Goal: Information Seeking & Learning: Understand process/instructions

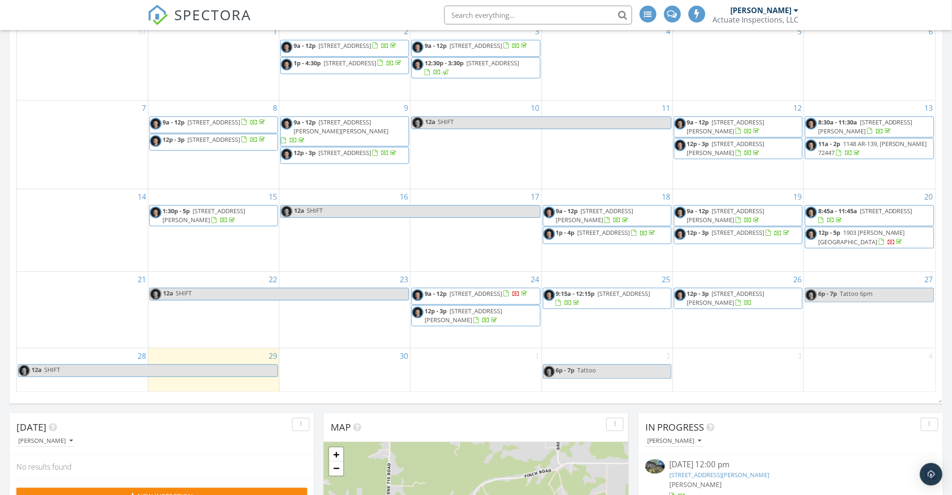
scroll to position [125, 0]
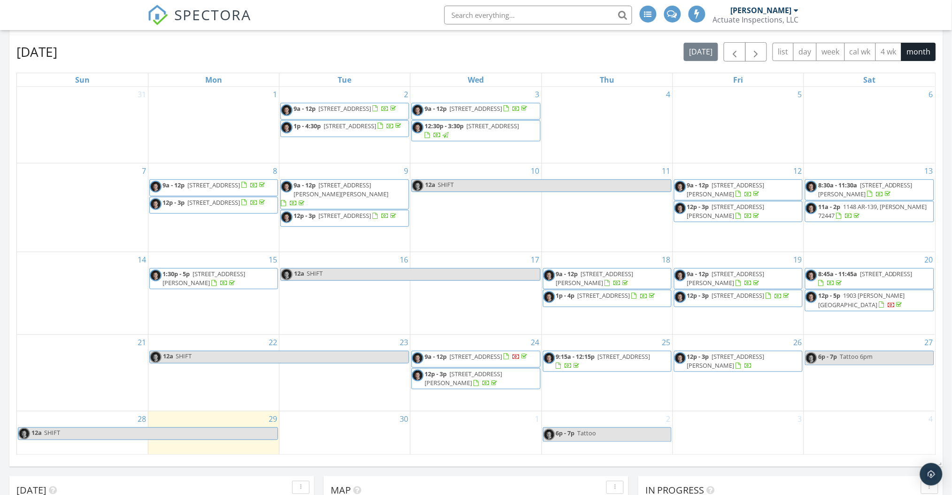
click at [874, 217] on span "11a - 2p 1148 AR-139, Monette 72447" at bounding box center [870, 211] width 128 height 18
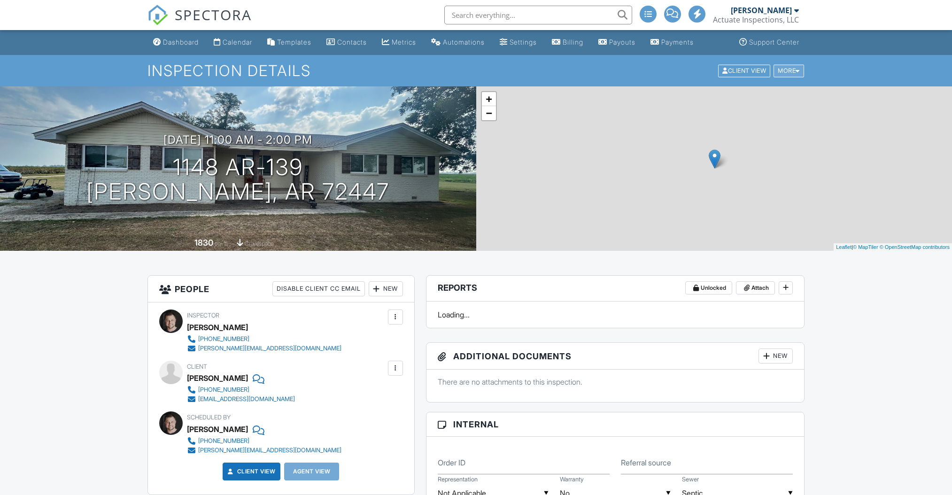
click at [793, 72] on div "More" at bounding box center [789, 70] width 31 height 13
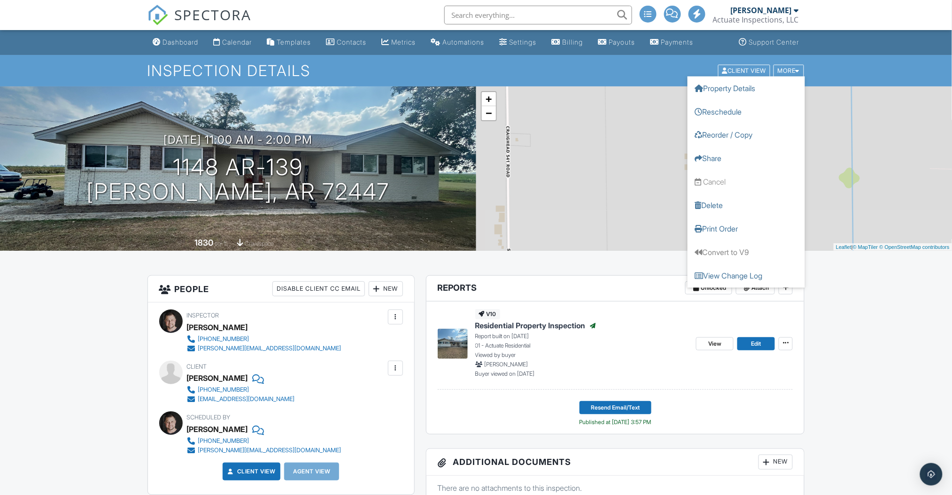
click at [776, 9] on div "[PERSON_NAME]" at bounding box center [761, 10] width 61 height 9
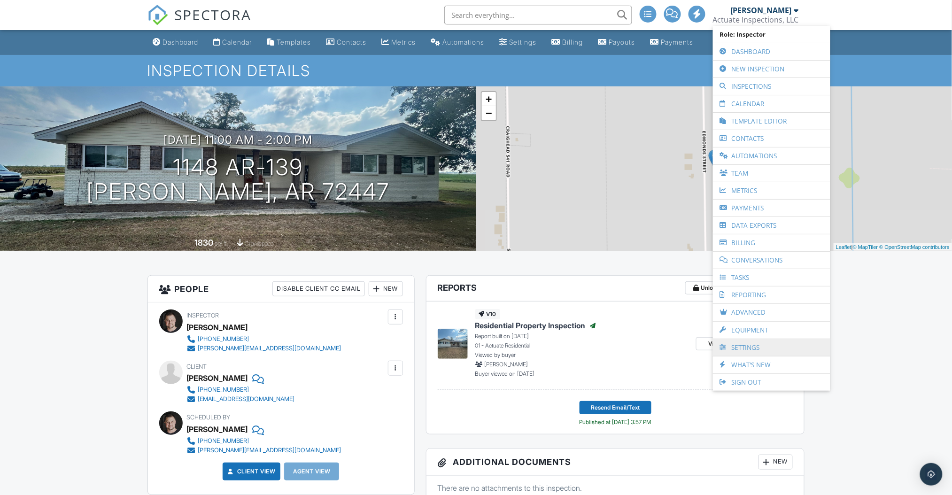
click at [762, 346] on link "Settings" at bounding box center [772, 347] width 108 height 17
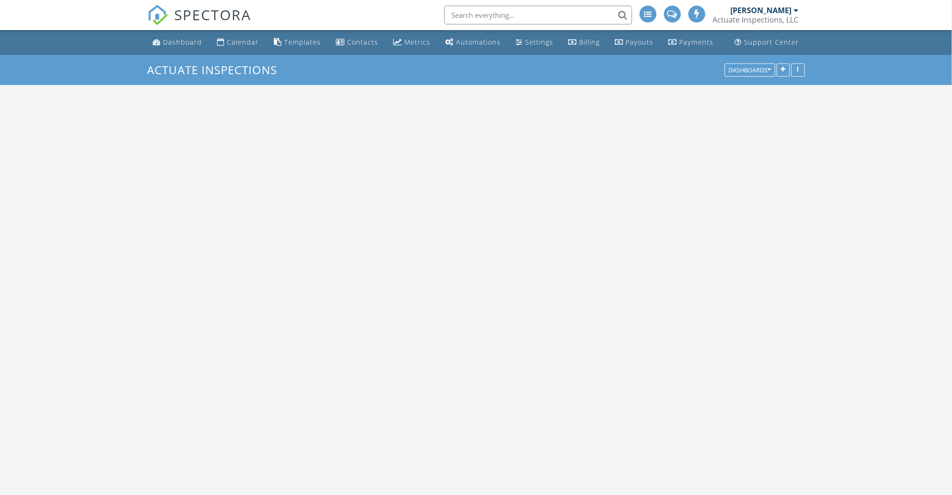
scroll to position [874, 972]
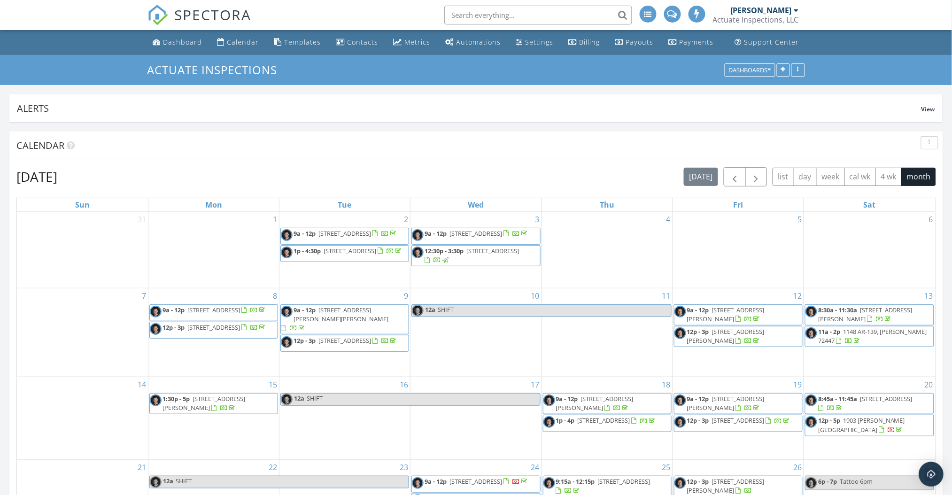
click at [935, 476] on img "Open Intercom Messenger" at bounding box center [931, 474] width 12 height 12
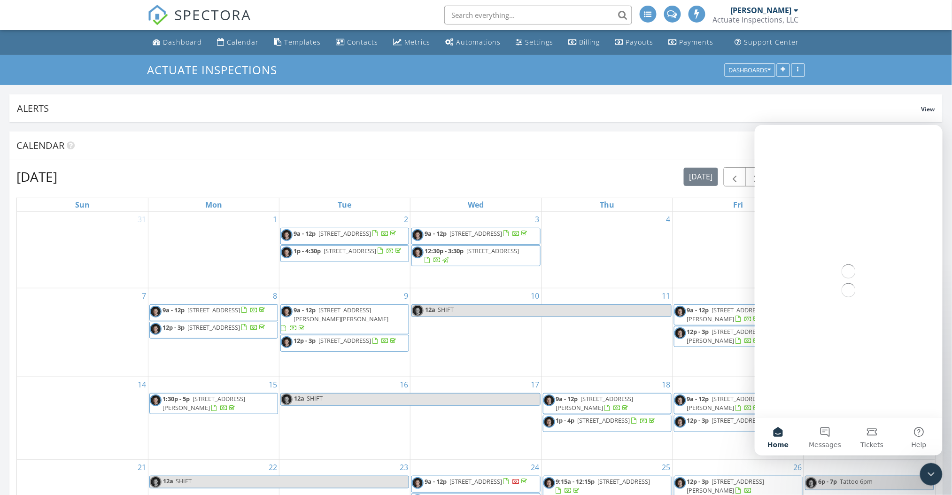
scroll to position [0, 0]
click at [920, 437] on button "Help" at bounding box center [918, 437] width 47 height 38
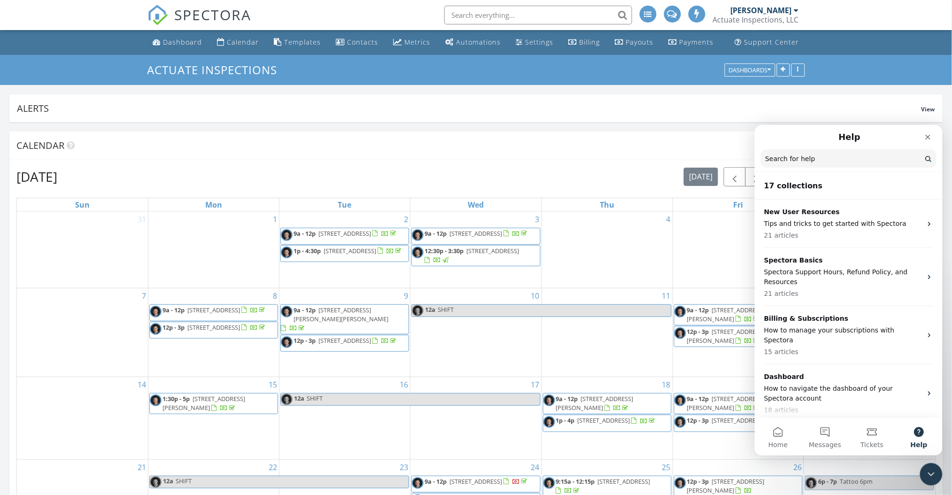
click at [807, 160] on input "Search for help" at bounding box center [848, 158] width 176 height 18
type input "sample report"
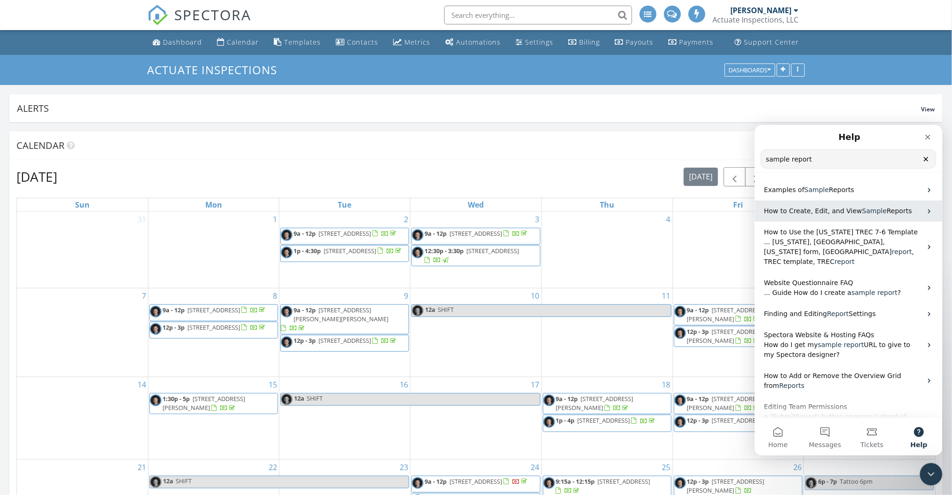
click at [832, 210] on span "How to Create, Edit, and View" at bounding box center [813, 211] width 98 height 8
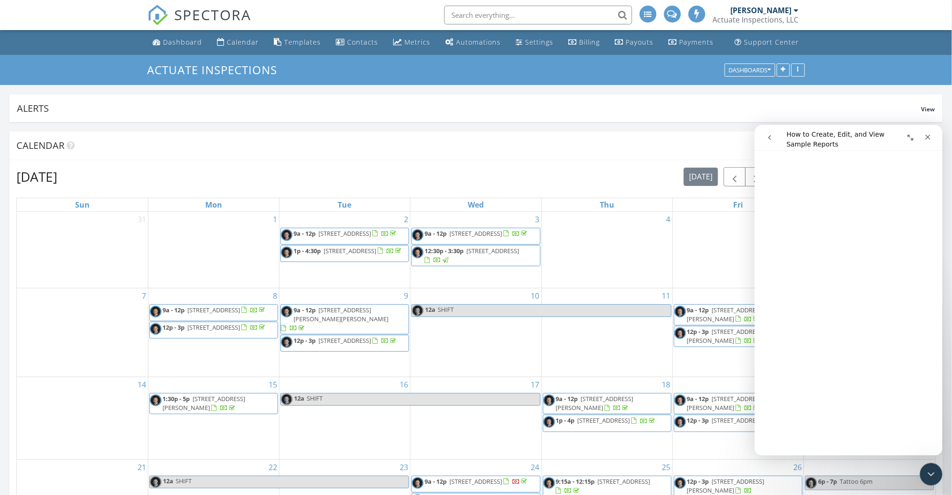
scroll to position [312, 0]
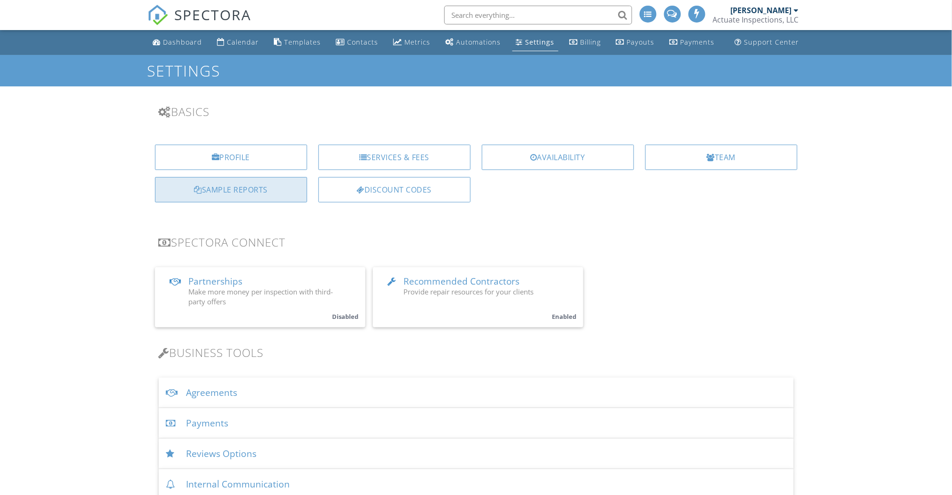
click at [260, 190] on div "Sample Reports" at bounding box center [231, 189] width 152 height 25
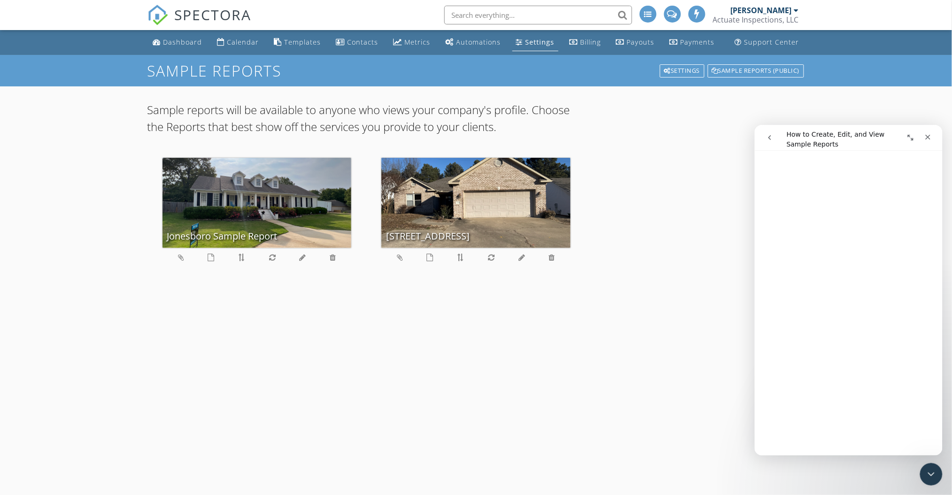
scroll to position [250, 0]
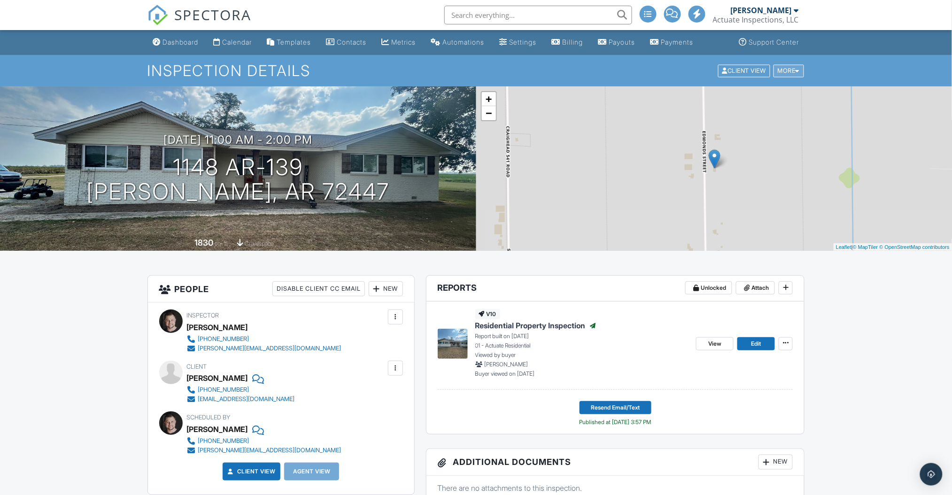
click at [791, 72] on div "More" at bounding box center [789, 70] width 31 height 13
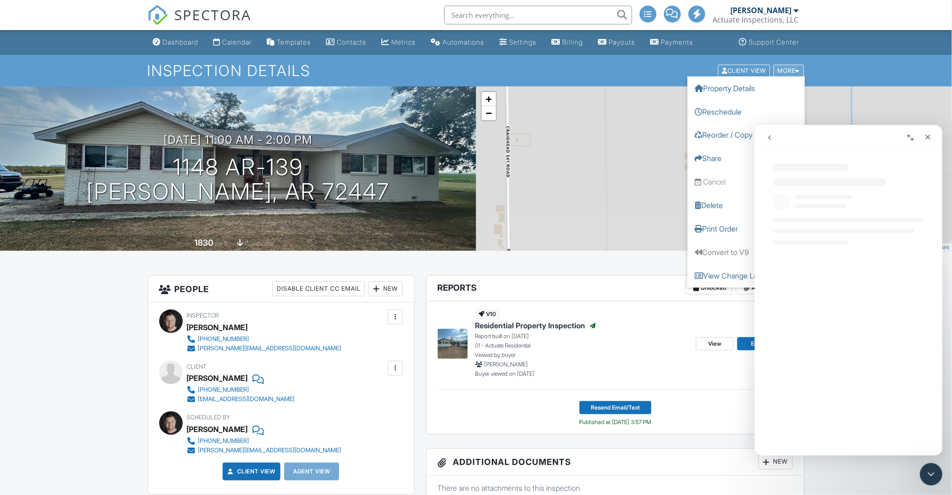
click at [791, 72] on div "More" at bounding box center [789, 70] width 31 height 13
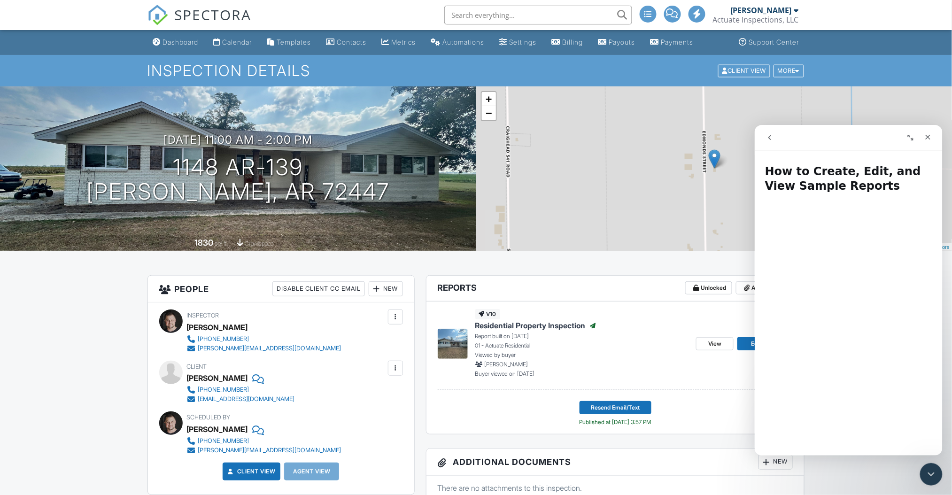
click at [639, 312] on div "v10 Residential Property Inspection Published Report built on 09/13/2025 01 - A…" at bounding box center [582, 343] width 214 height 69
click at [719, 346] on span "View" at bounding box center [714, 343] width 13 height 9
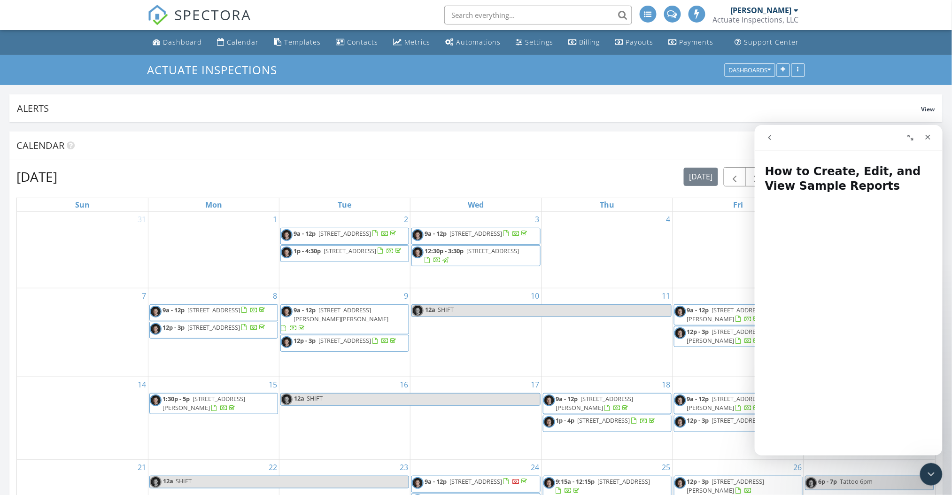
click at [770, 14] on div "[PERSON_NAME]" at bounding box center [761, 10] width 61 height 9
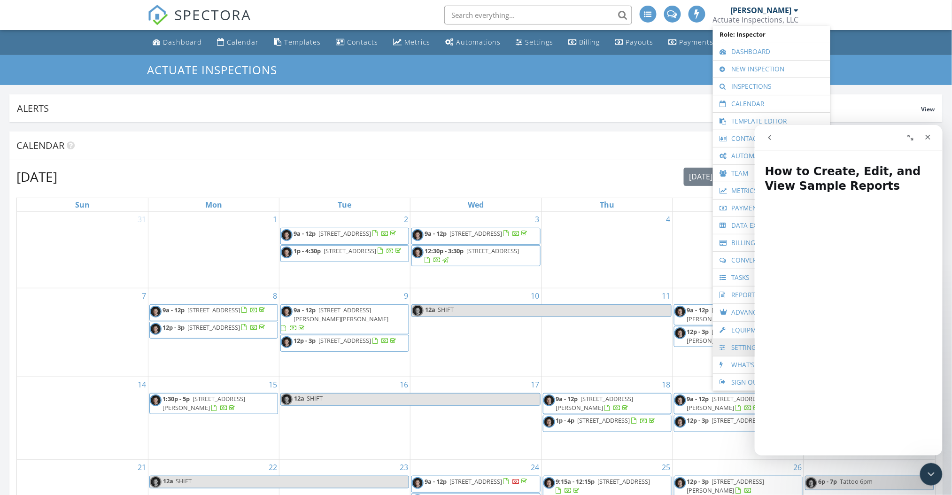
click at [731, 351] on link "Settings" at bounding box center [772, 347] width 108 height 17
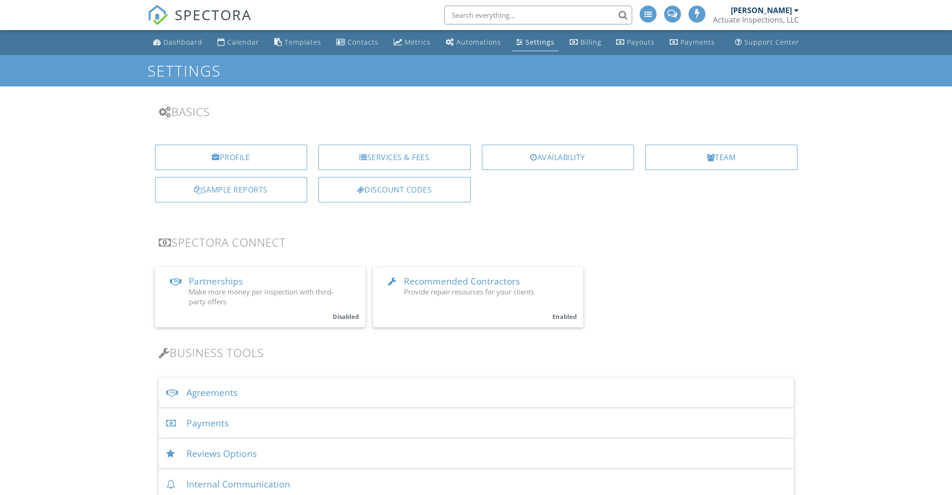
click at [220, 197] on div "Sample Reports" at bounding box center [231, 189] width 152 height 25
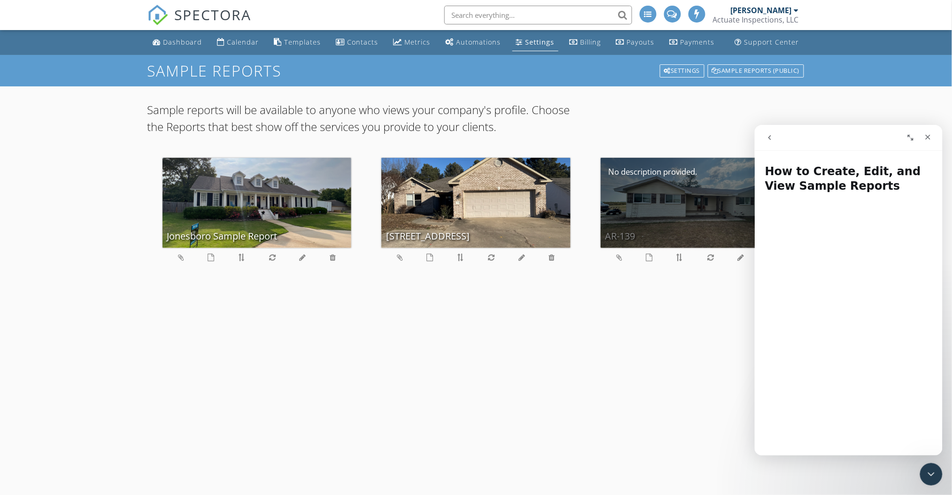
click at [676, 206] on div "AR-139" at bounding box center [695, 203] width 189 height 90
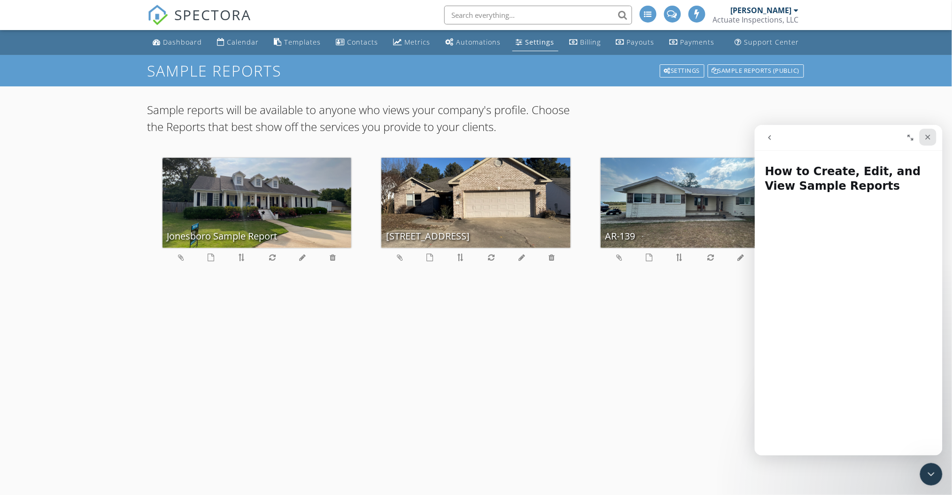
click at [927, 133] on icon "Close" at bounding box center [928, 137] width 8 height 8
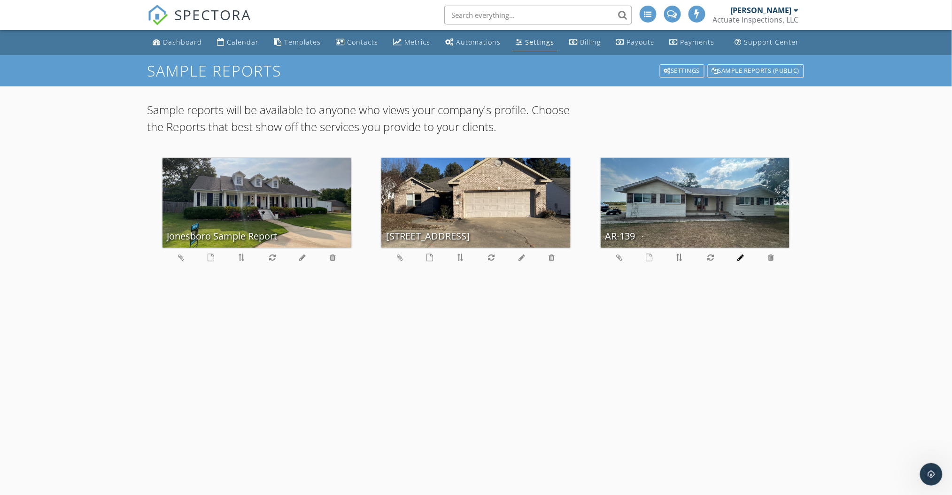
click at [743, 258] on icon at bounding box center [741, 258] width 7 height 8
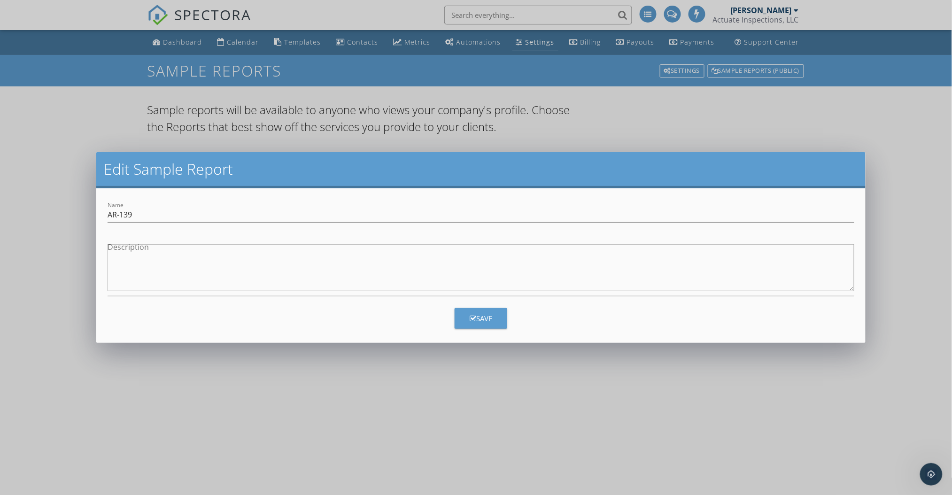
drag, startPoint x: 534, startPoint y: 405, endPoint x: 532, endPoint y: 396, distance: 8.7
click at [533, 404] on div "Edit Sample Report Name AR-139 Description Save" at bounding box center [476, 247] width 952 height 495
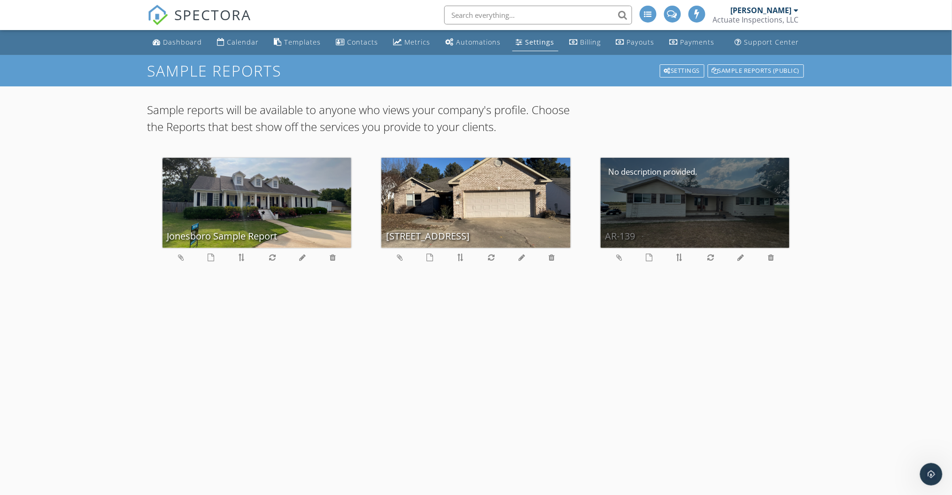
click at [661, 194] on div "AR-139" at bounding box center [695, 203] width 189 height 90
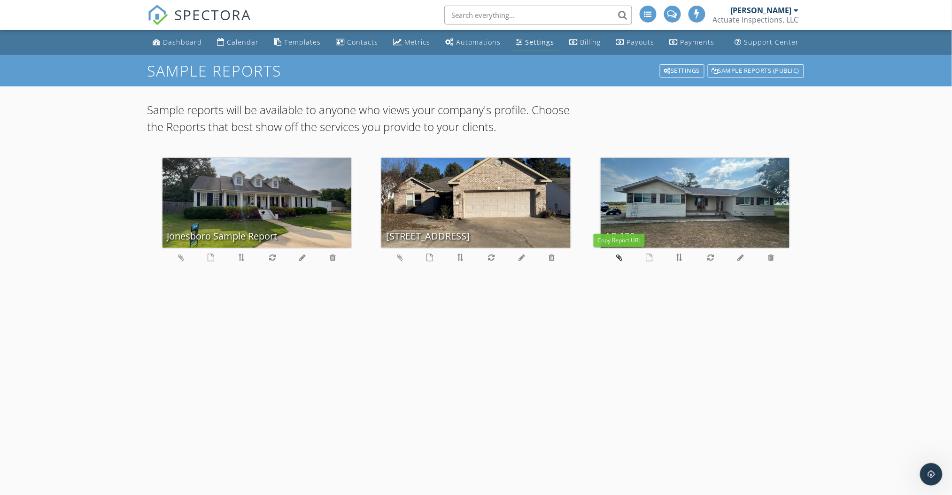
click at [621, 257] on icon at bounding box center [619, 258] width 6 height 8
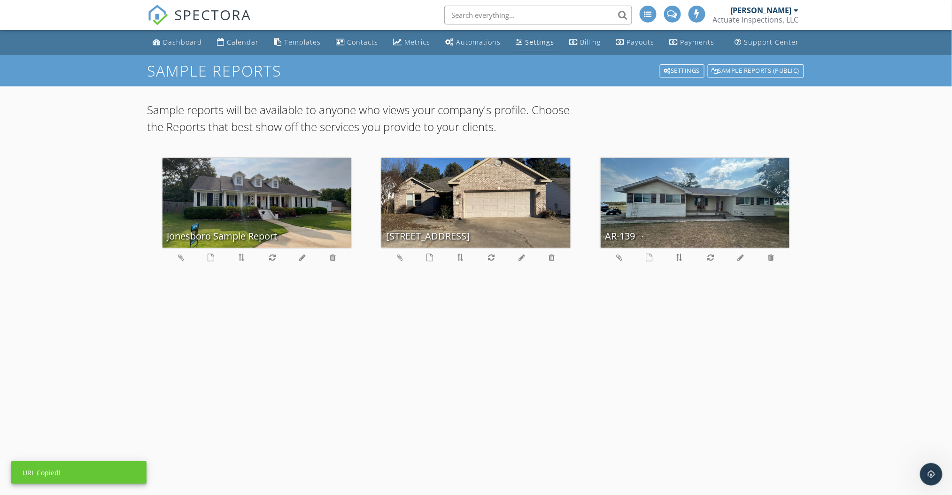
click at [652, 255] on div at bounding box center [695, 259] width 189 height 23
click at [648, 255] on icon at bounding box center [649, 258] width 7 height 8
click at [776, 257] on div at bounding box center [695, 259] width 189 height 23
click at [768, 258] on icon at bounding box center [771, 258] width 6 height 8
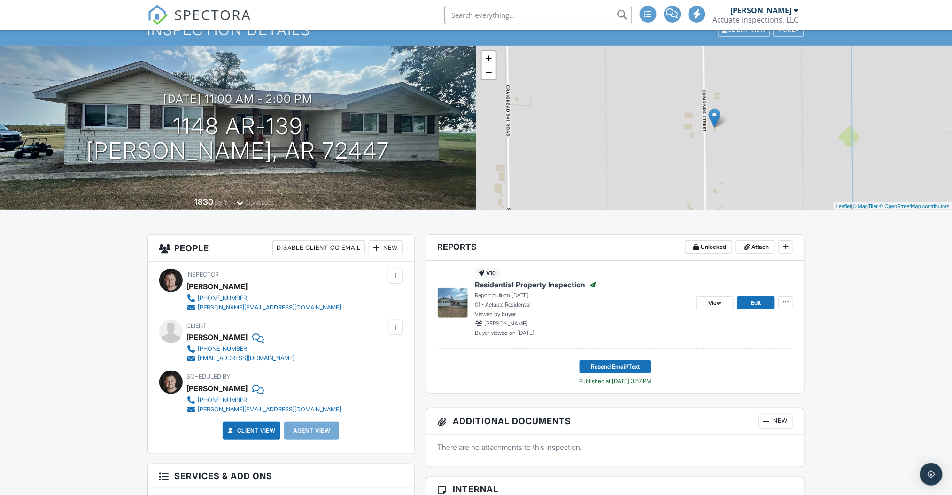
scroll to position [62, 0]
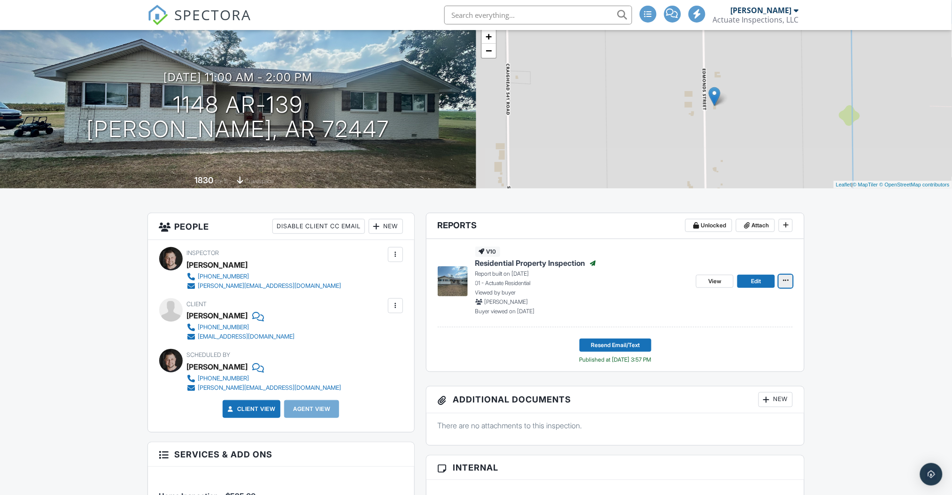
click at [784, 280] on icon at bounding box center [786, 280] width 6 height 7
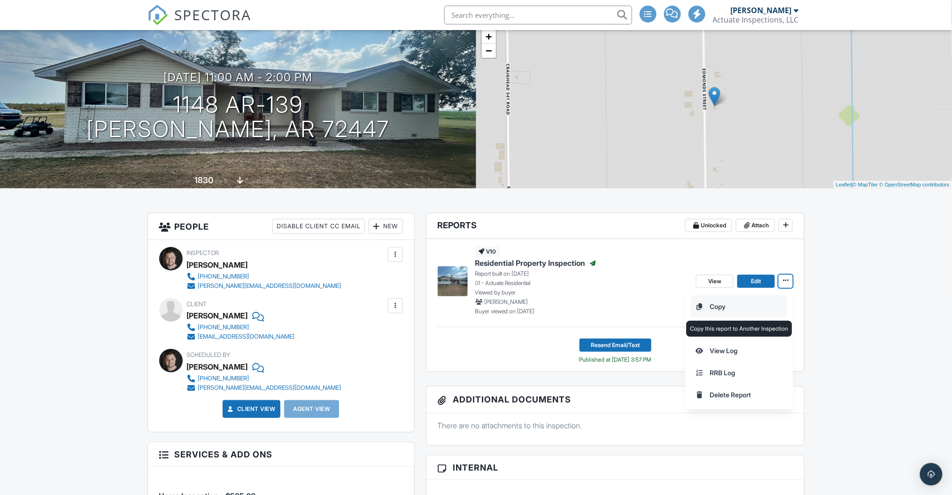
click at [708, 304] on input "Copy" at bounding box center [739, 306] width 96 height 21
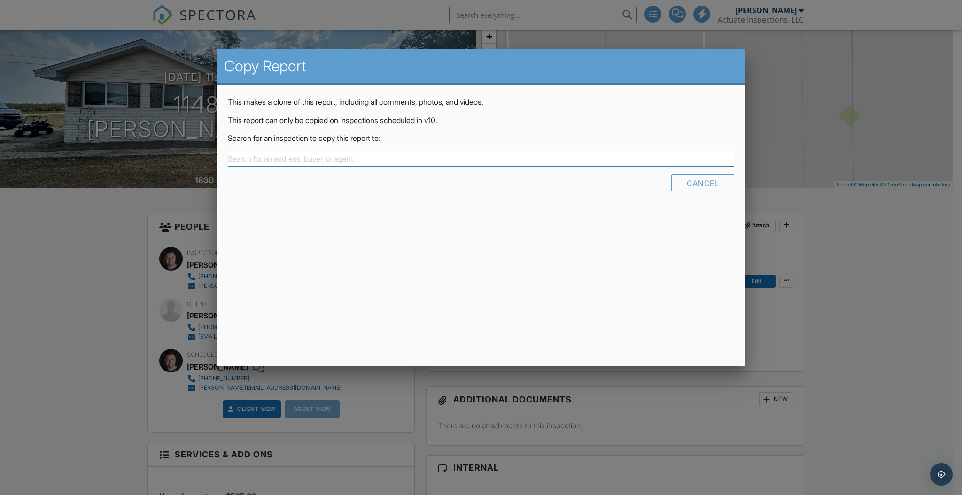
click at [371, 157] on input "text" at bounding box center [481, 159] width 506 height 16
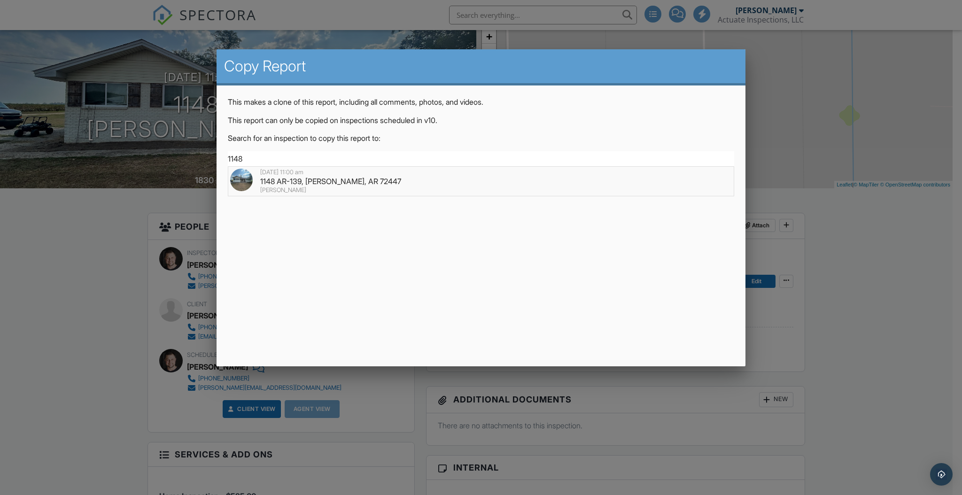
click at [351, 182] on div "1148 AR-139, Monette, AR 72447" at bounding box center [481, 181] width 502 height 10
type input "1148 AR-139, Monette, AR 72447"
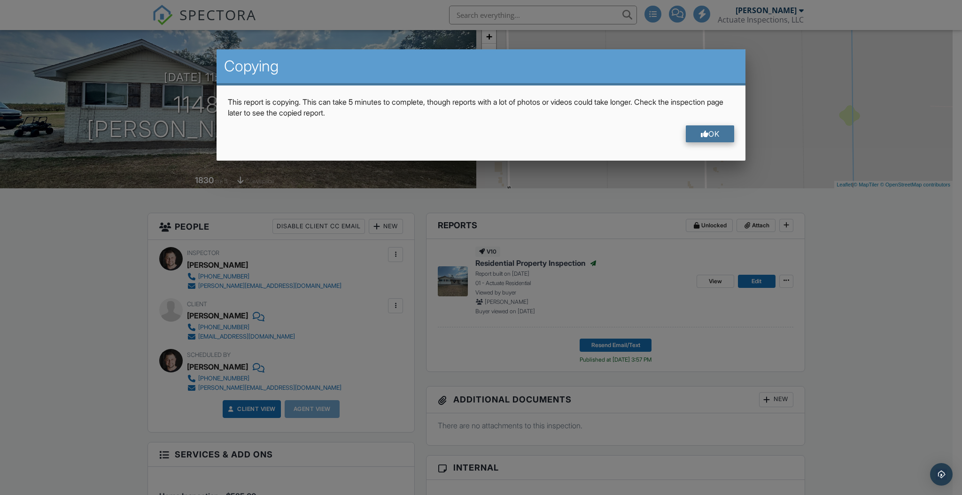
click at [707, 131] on div "OK" at bounding box center [710, 133] width 49 height 17
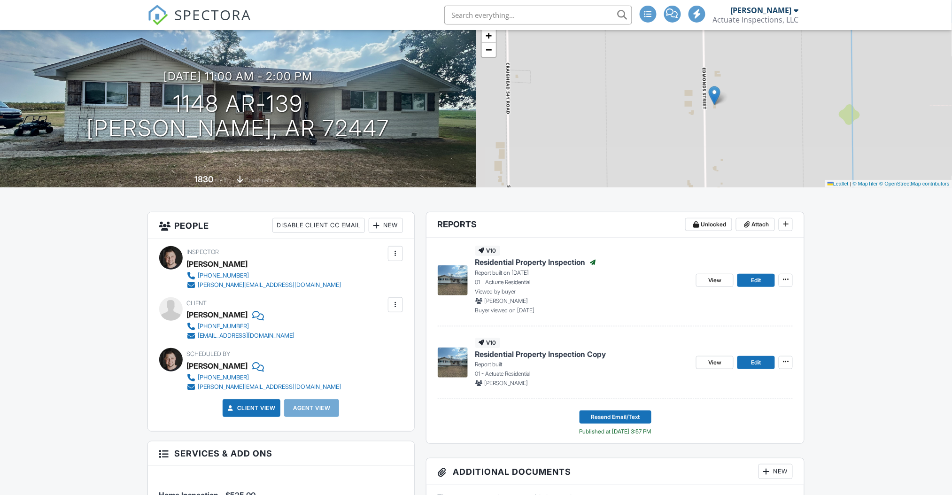
scroll to position [62, 0]
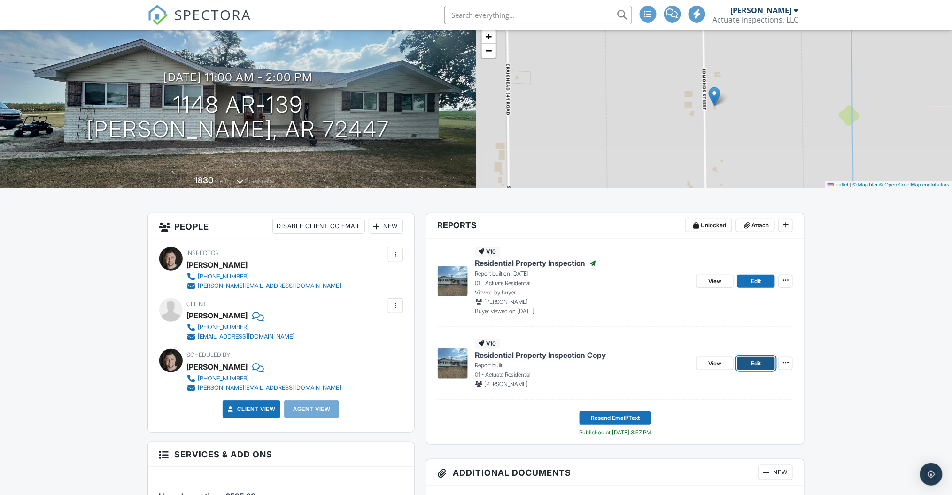
click at [752, 365] on span "Edit" at bounding box center [757, 363] width 10 height 9
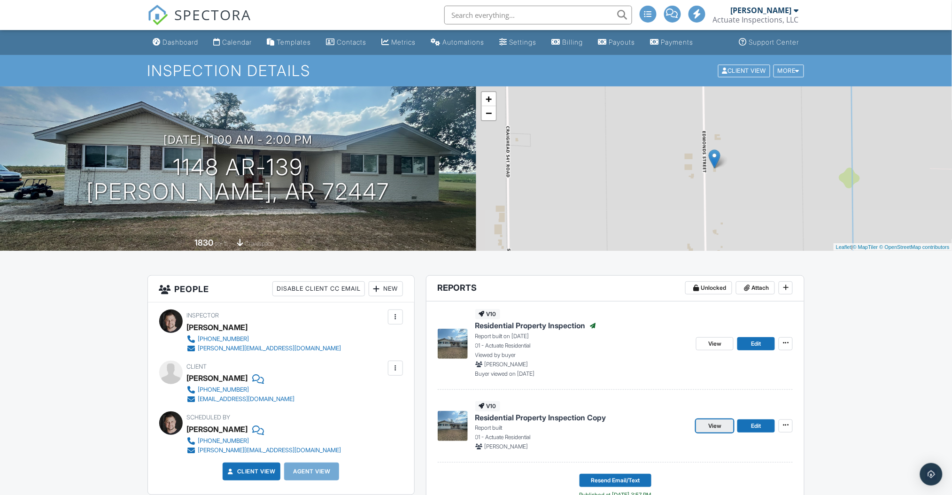
click at [705, 428] on link "View" at bounding box center [715, 425] width 38 height 13
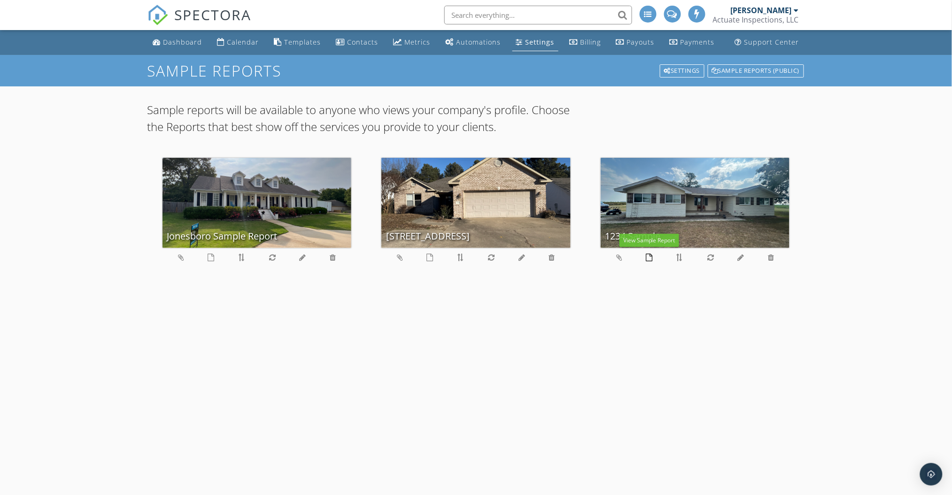
click at [648, 255] on icon at bounding box center [649, 258] width 7 height 8
click at [651, 260] on icon at bounding box center [649, 258] width 7 height 8
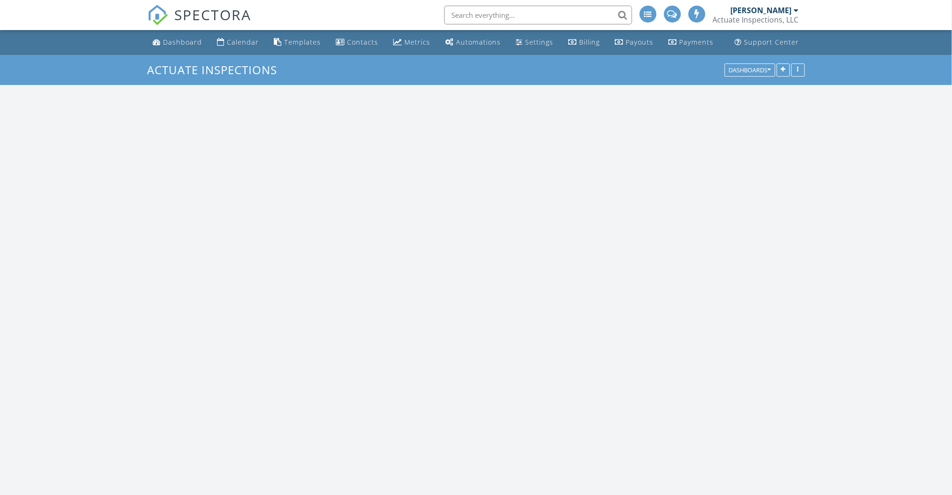
scroll to position [874, 972]
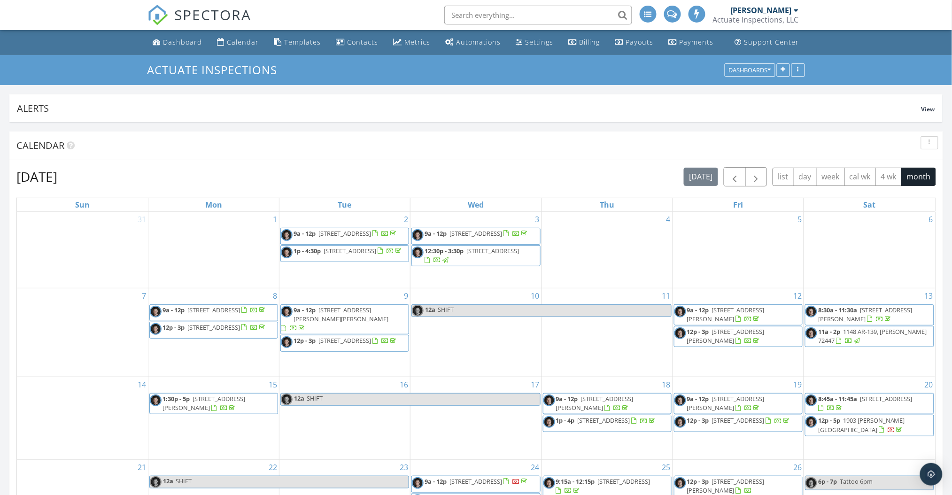
click at [538, 16] on input "text" at bounding box center [538, 15] width 188 height 19
click at [511, 13] on input "text" at bounding box center [538, 15] width 188 height 19
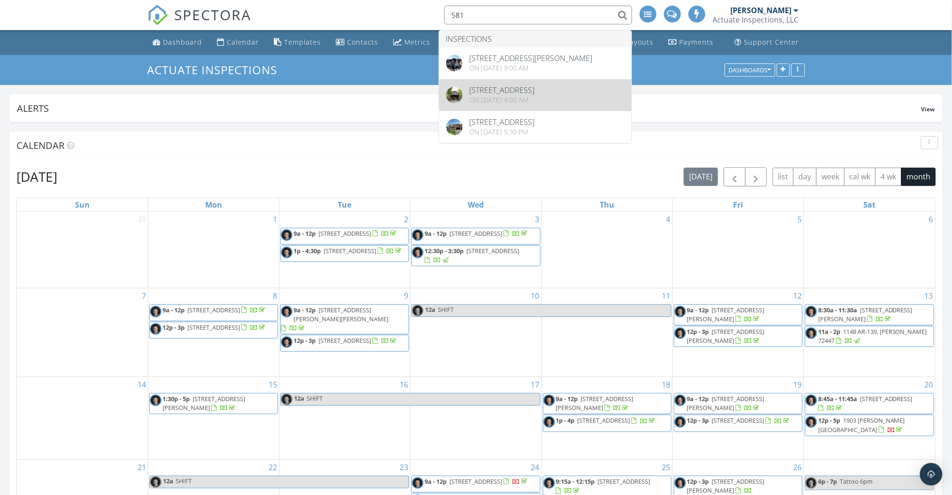
type input "581"
